Goal: Transaction & Acquisition: Purchase product/service

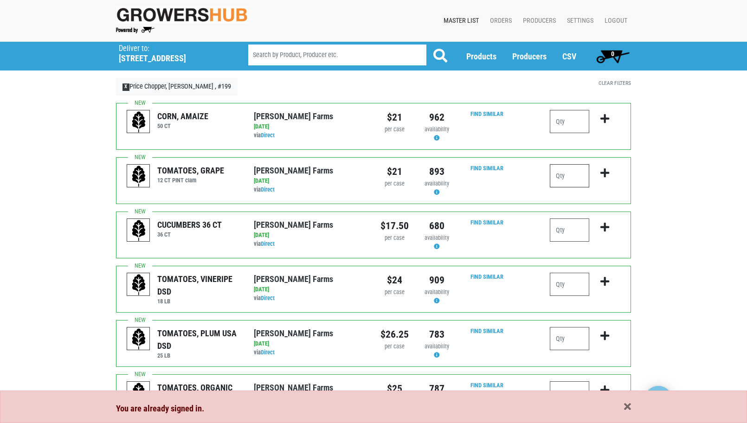
click at [576, 175] on input "number" at bounding box center [569, 175] width 39 height 23
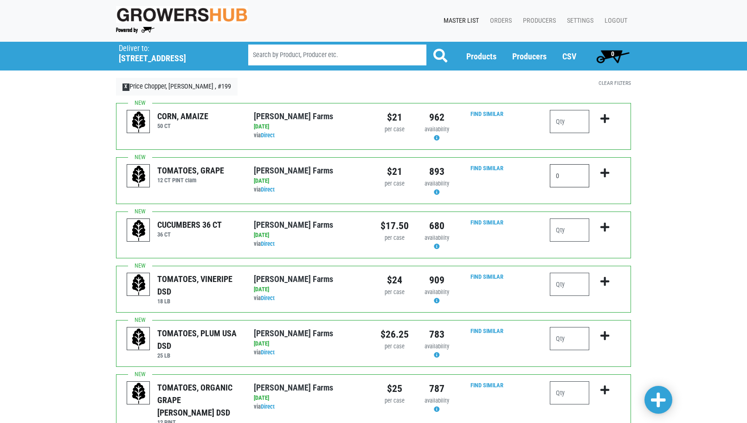
type input "1"
click at [560, 231] on input "number" at bounding box center [569, 230] width 39 height 23
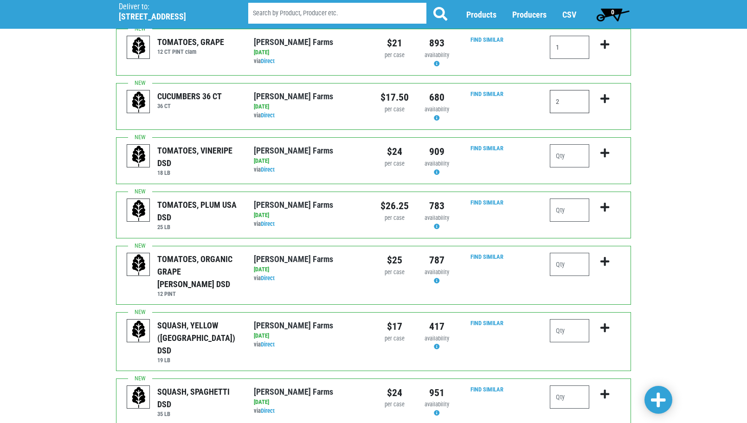
scroll to position [186, 0]
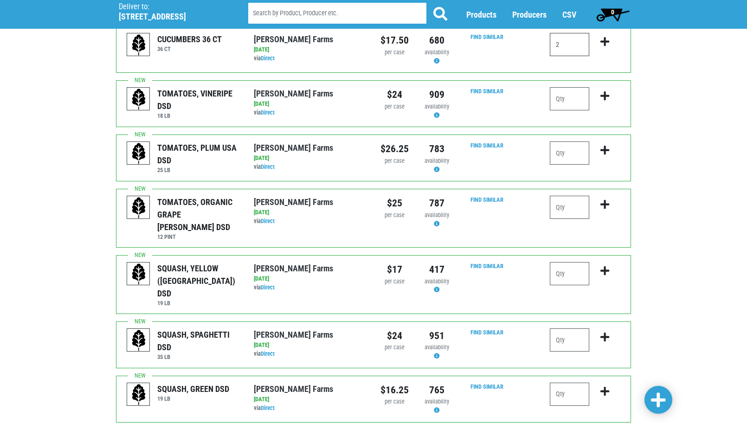
type input "2"
click at [559, 97] on input "number" at bounding box center [569, 98] width 39 height 23
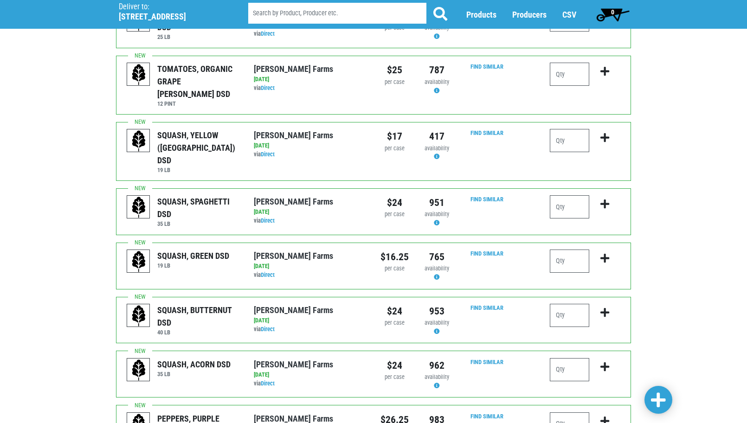
scroll to position [325, 0]
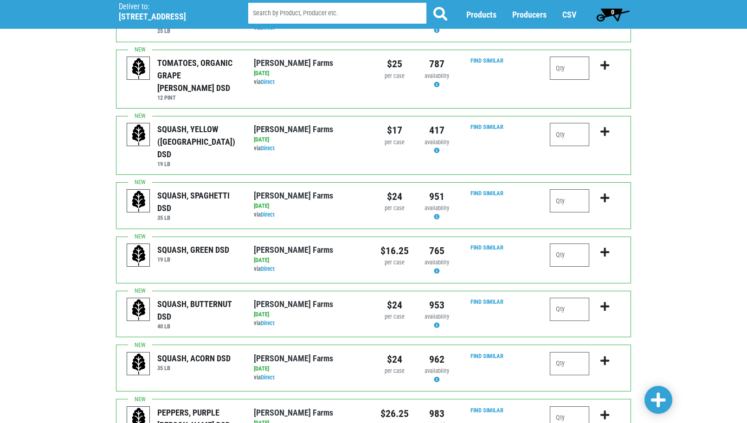
type input "1"
click at [562, 123] on input "number" at bounding box center [569, 134] width 39 height 23
type input "2"
click at [568, 244] on input "number" at bounding box center [569, 255] width 39 height 23
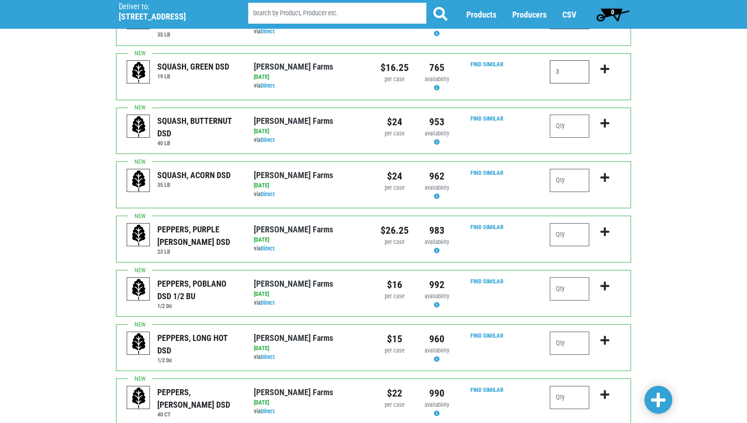
scroll to position [510, 0]
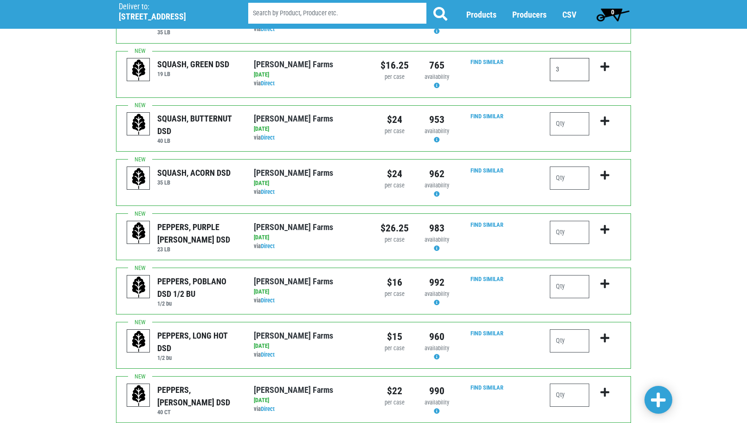
type input "3"
click at [568, 221] on input "number" at bounding box center [569, 232] width 39 height 23
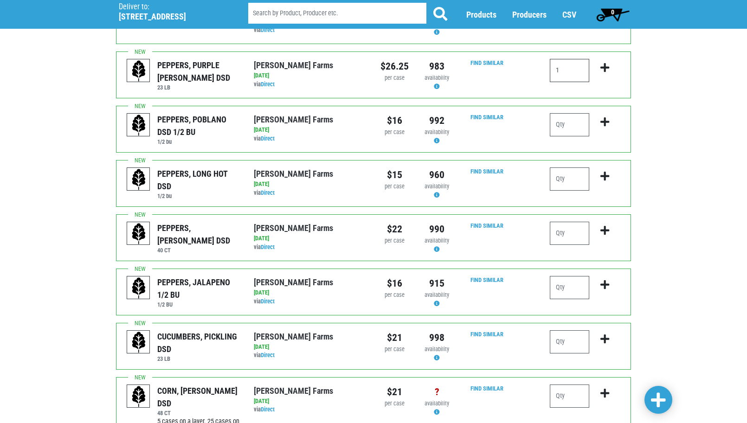
scroll to position [696, 0]
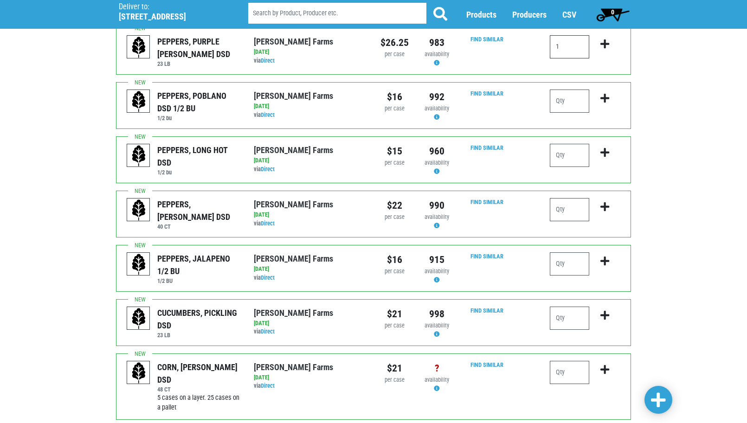
type input "1"
click at [567, 198] on input "number" at bounding box center [569, 209] width 39 height 23
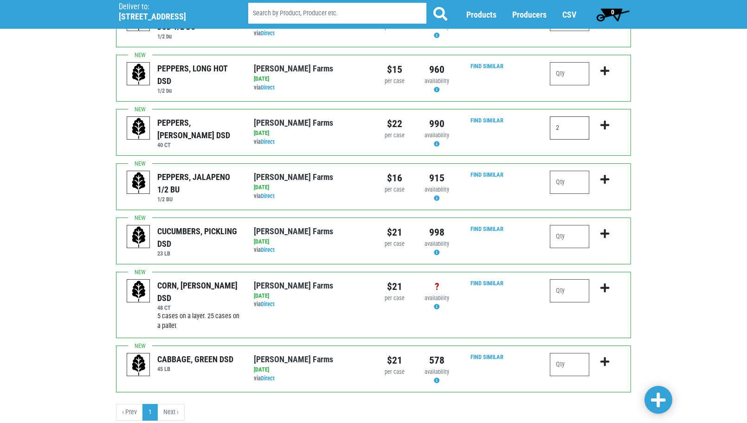
scroll to position [782, 0]
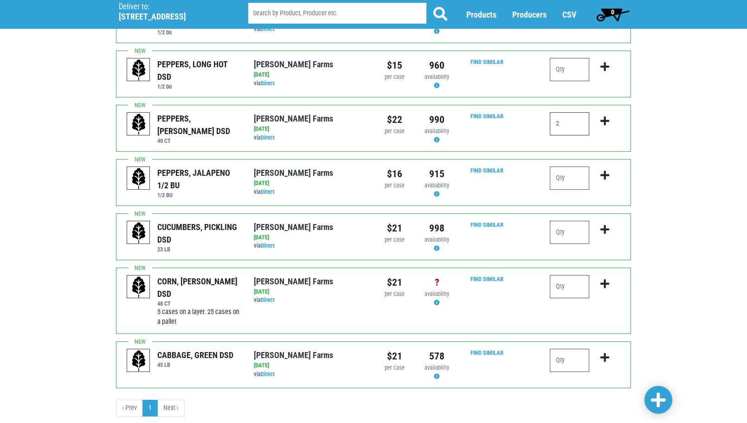
type input "2"
click at [559, 275] on input "number" at bounding box center [569, 286] width 39 height 23
type input "15"
click at [570, 349] on input "number" at bounding box center [569, 360] width 39 height 23
type input "1"
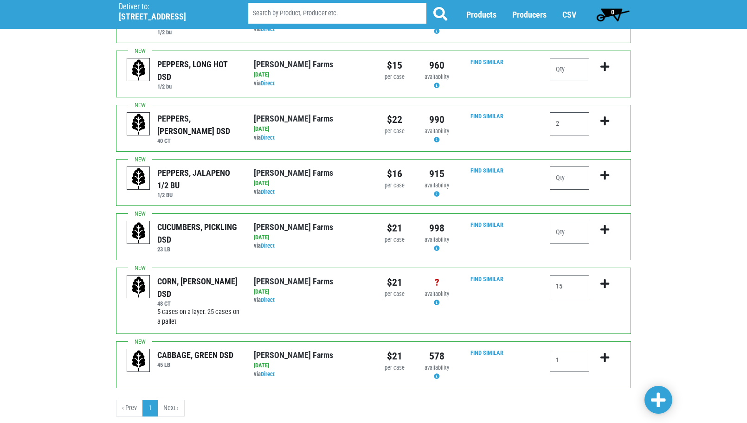
click at [658, 398] on span at bounding box center [658, 400] width 15 height 17
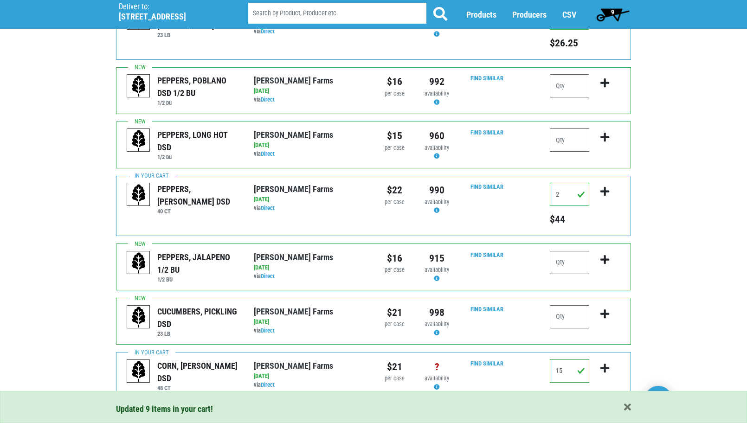
scroll to position [865, 0]
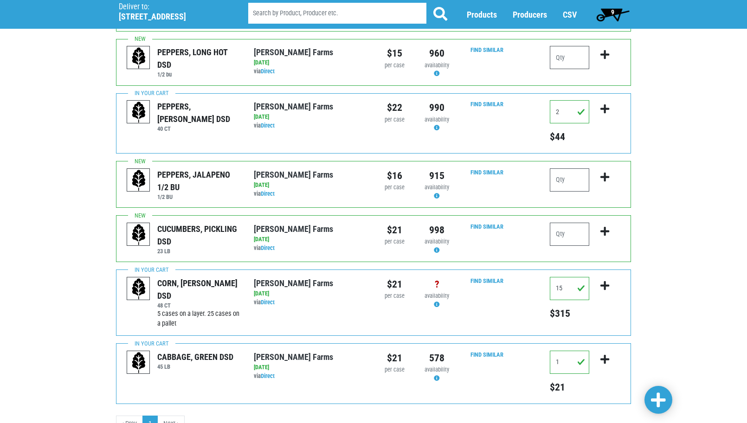
click at [611, 10] on span "9" at bounding box center [612, 14] width 41 height 19
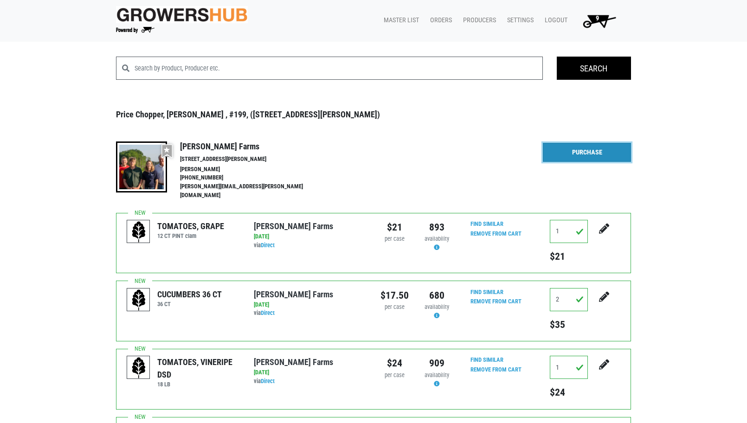
click at [608, 155] on link "Purchase" at bounding box center [587, 152] width 88 height 19
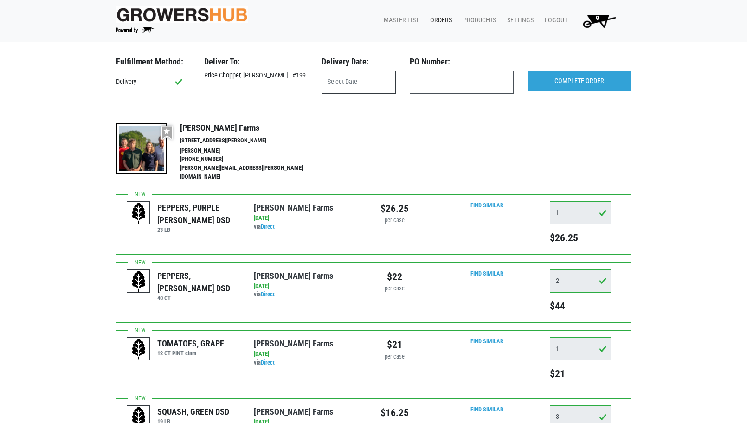
click at [350, 82] on input "text" at bounding box center [359, 82] width 74 height 23
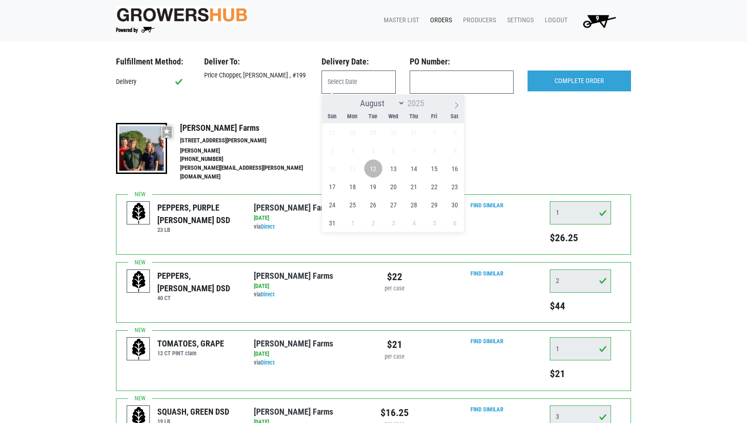
click at [371, 167] on span "12" at bounding box center [373, 169] width 18 height 18
type input "[DATE]"
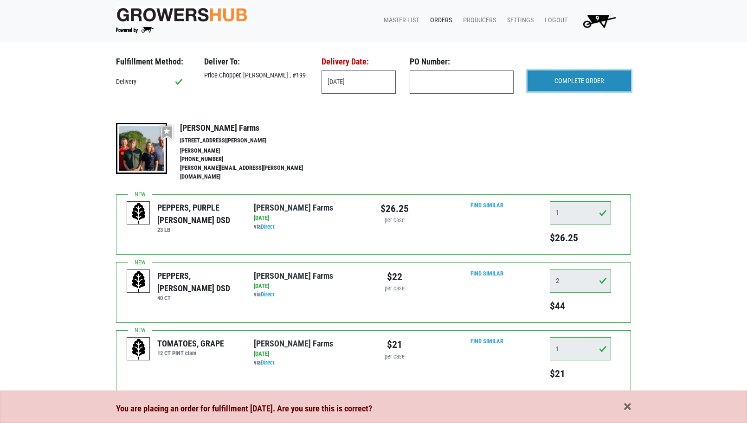
click at [584, 80] on input "COMPLETE ORDER" at bounding box center [579, 81] width 103 height 21
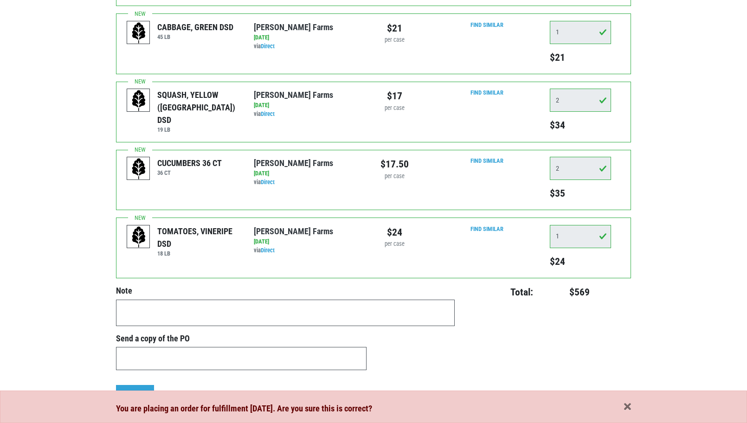
scroll to position [557, 0]
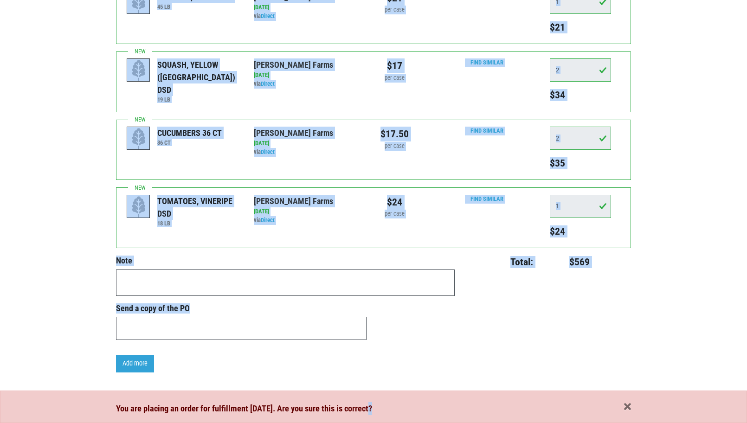
drag, startPoint x: 698, startPoint y: 409, endPoint x: 692, endPoint y: 327, distance: 82.8
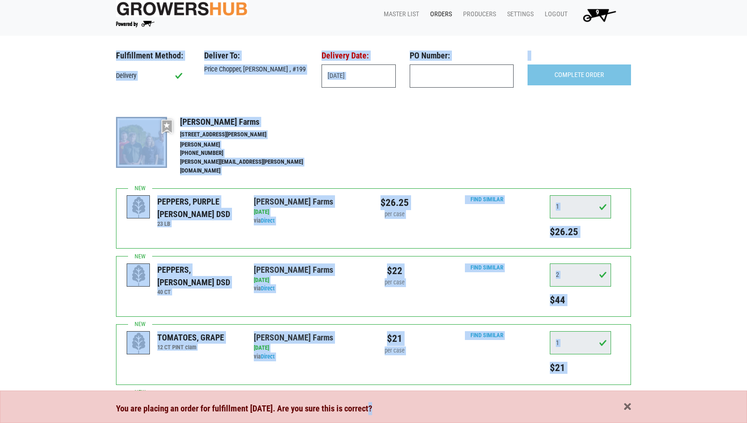
scroll to position [0, 0]
